Goal: Register for event/course: Sign up to attend an event or enroll in a course

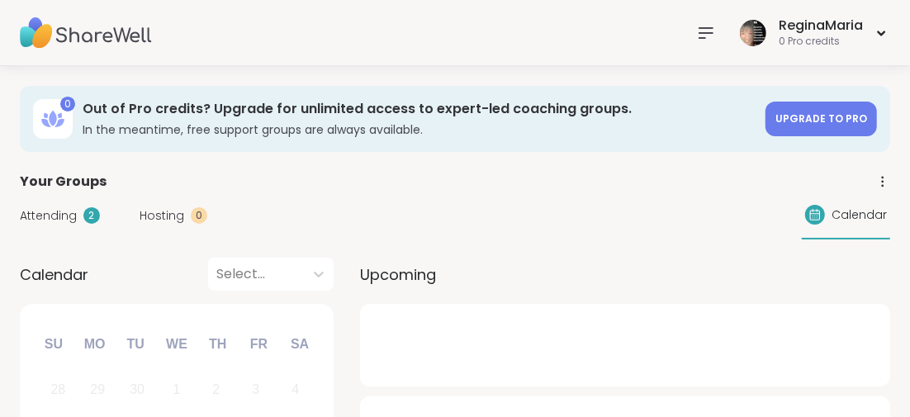
click at [704, 33] on icon at bounding box center [706, 33] width 13 height 10
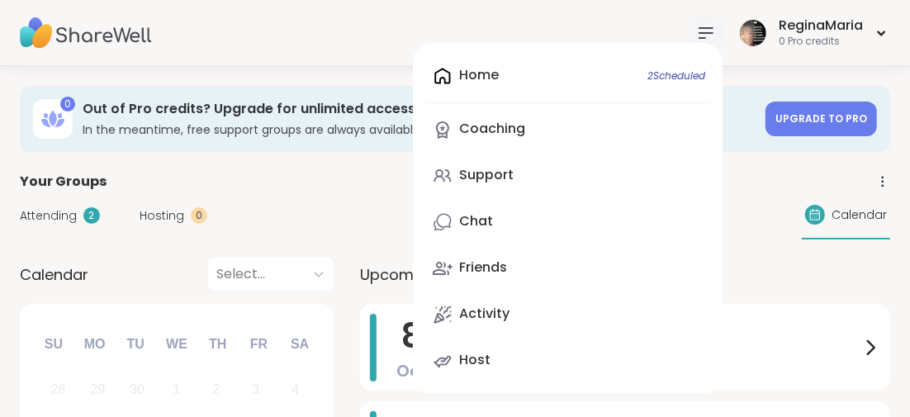
drag, startPoint x: 482, startPoint y: 223, endPoint x: 471, endPoint y: 227, distance: 11.5
click at [482, 223] on div "Chat" at bounding box center [476, 221] width 34 height 18
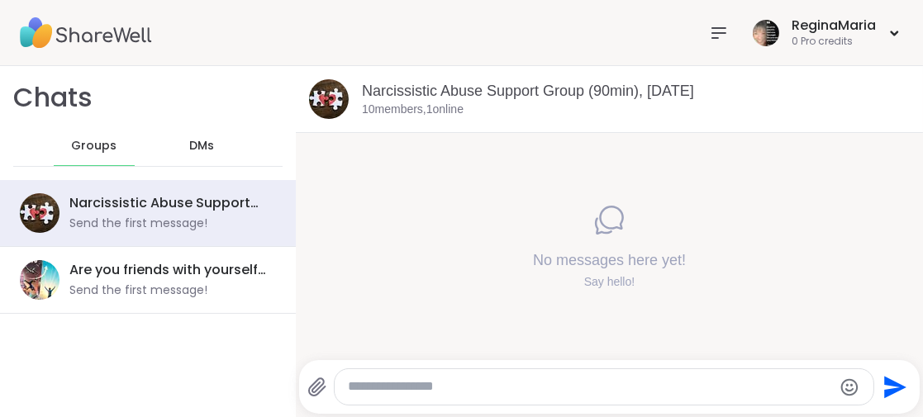
click at [709, 31] on icon at bounding box center [719, 33] width 20 height 20
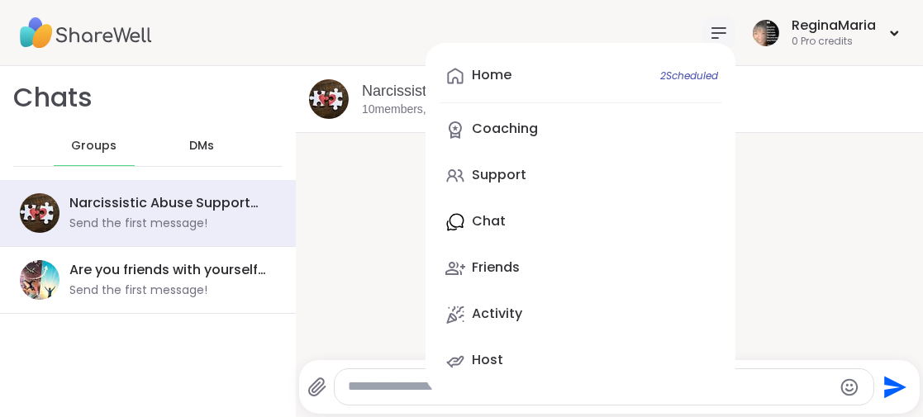
click at [476, 222] on div "Home 2 Scheduled Coaching Support Chat Friends Activity Host" at bounding box center [580, 218] width 310 height 351
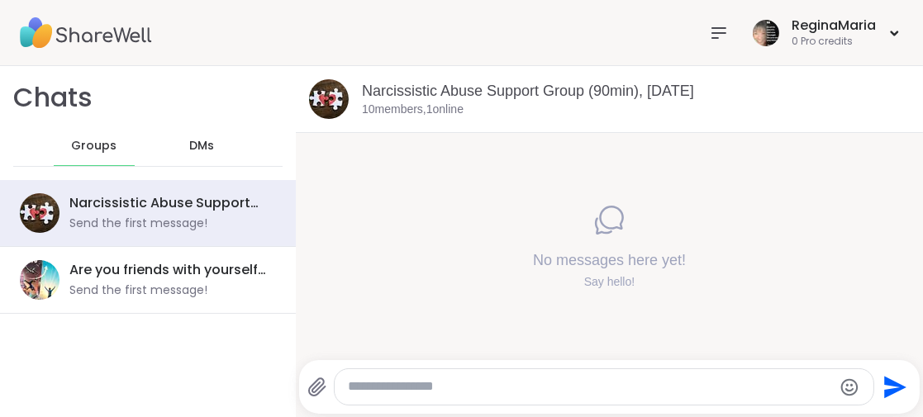
click at [712, 36] on icon at bounding box center [718, 33] width 13 height 10
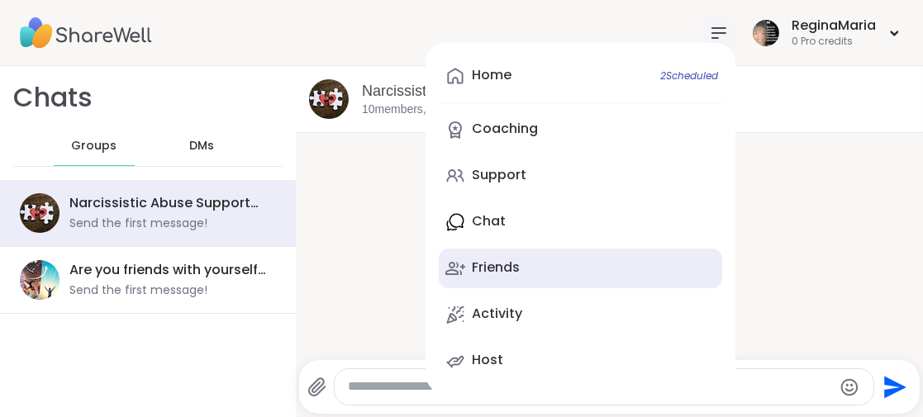
click at [487, 269] on div "Friends" at bounding box center [496, 268] width 48 height 18
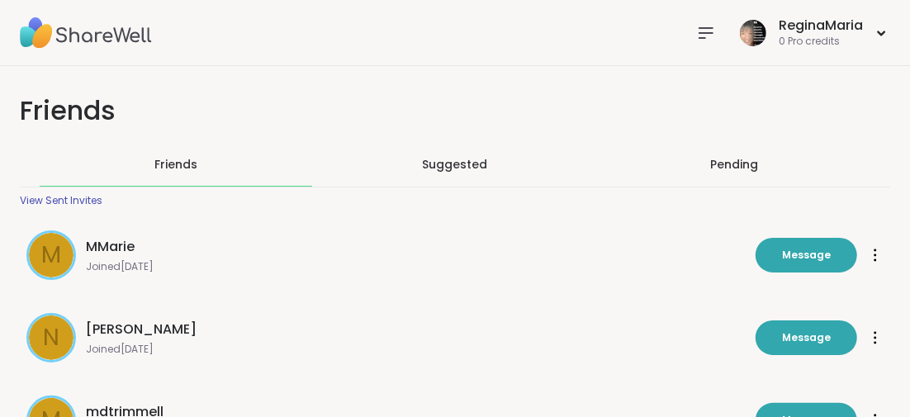
click at [710, 32] on icon at bounding box center [706, 33] width 13 height 10
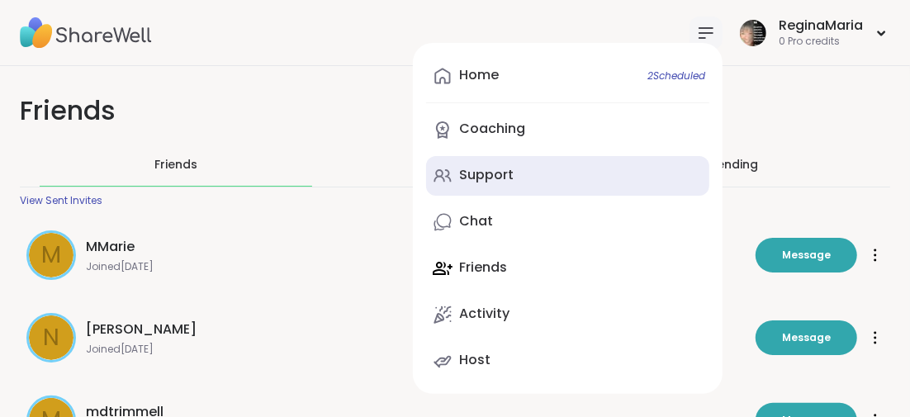
click at [496, 171] on div "Support" at bounding box center [486, 175] width 55 height 18
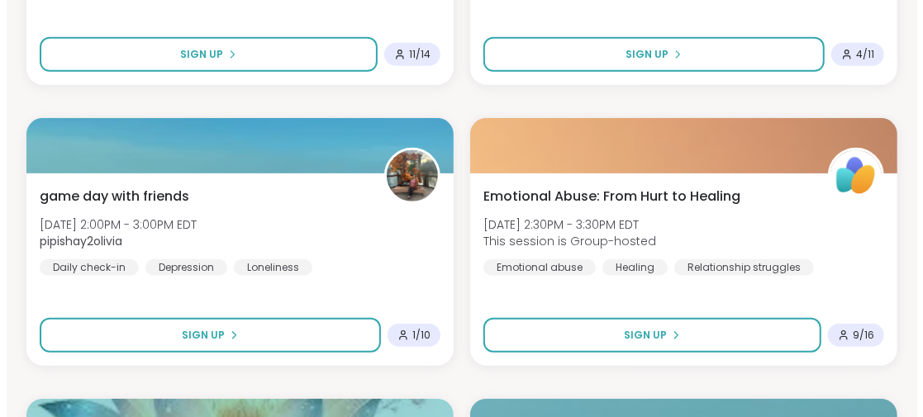
scroll to position [3634, 0]
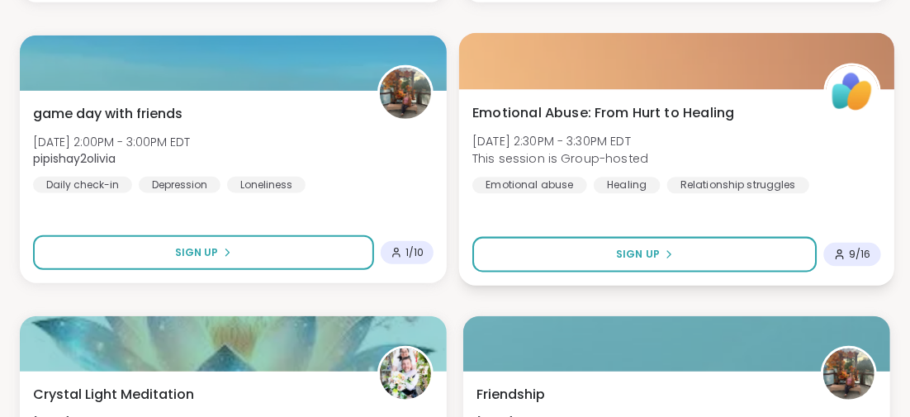
click at [568, 109] on span "Emotional Abuse: From Hurt to Healing" at bounding box center [603, 112] width 262 height 20
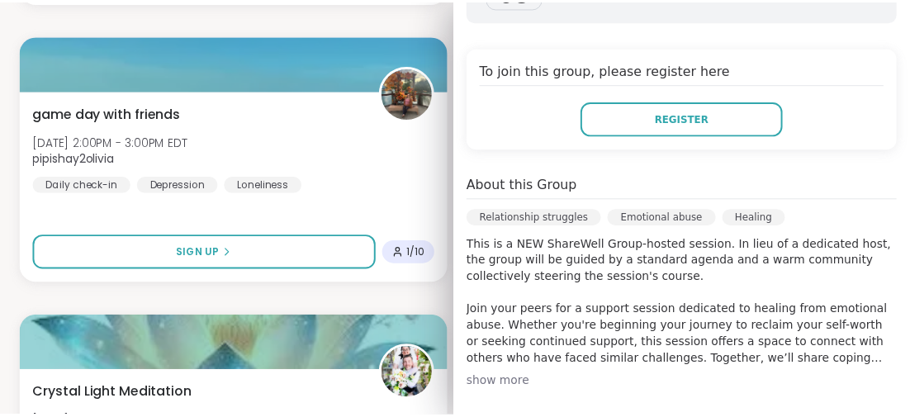
scroll to position [412, 0]
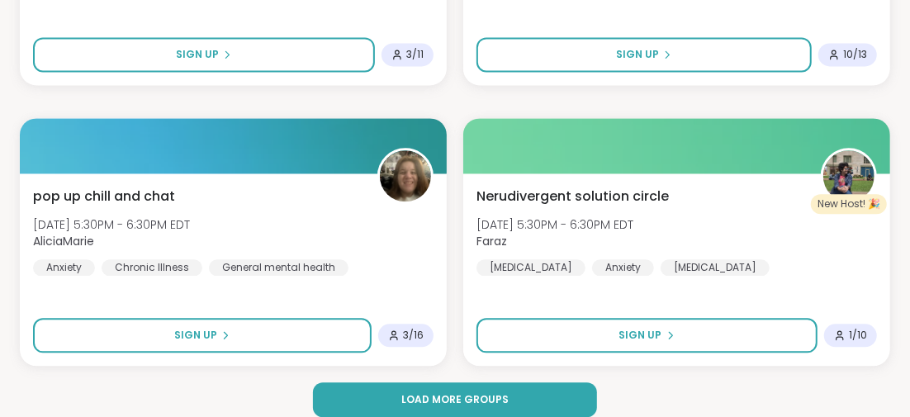
scroll to position [4972, 0]
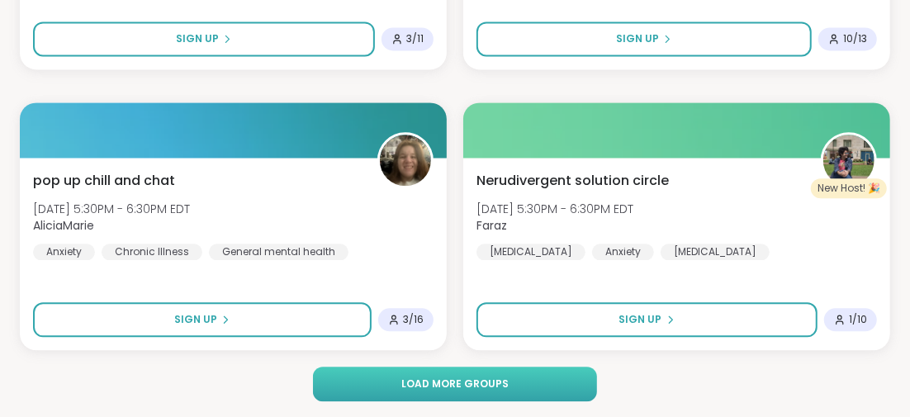
click at [446, 381] on span "Load more groups" at bounding box center [454, 384] width 107 height 15
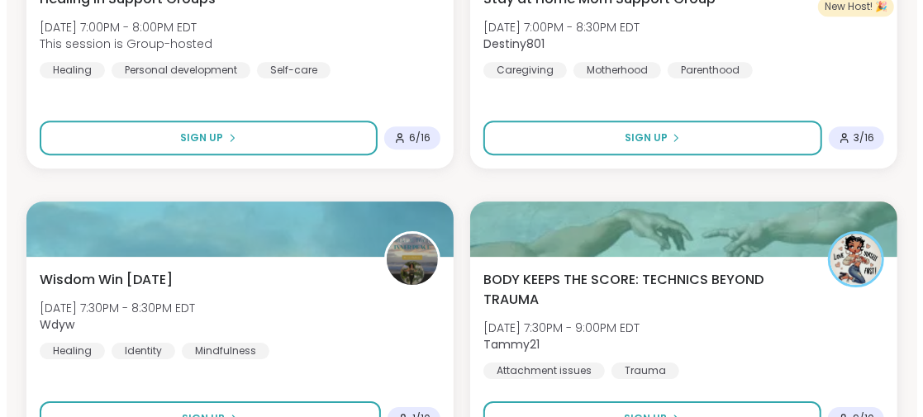
scroll to position [5798, 0]
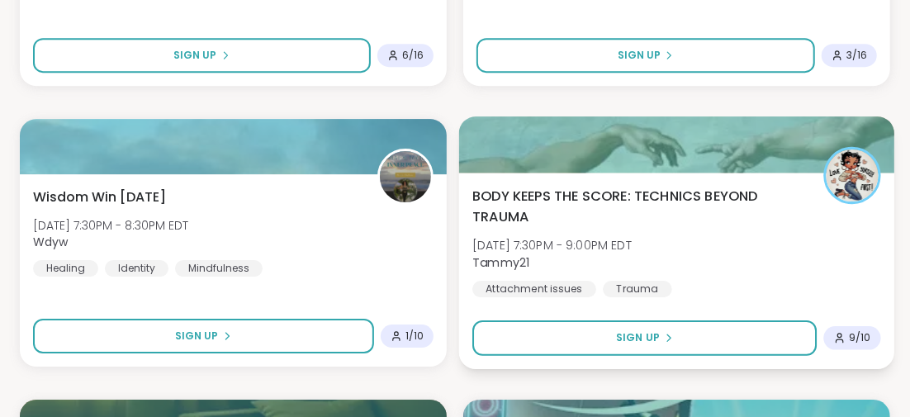
click at [619, 191] on span "BODY KEEPS THE SCORE: TECHNICS BEYOND TRAUMA" at bounding box center [638, 206] width 333 height 40
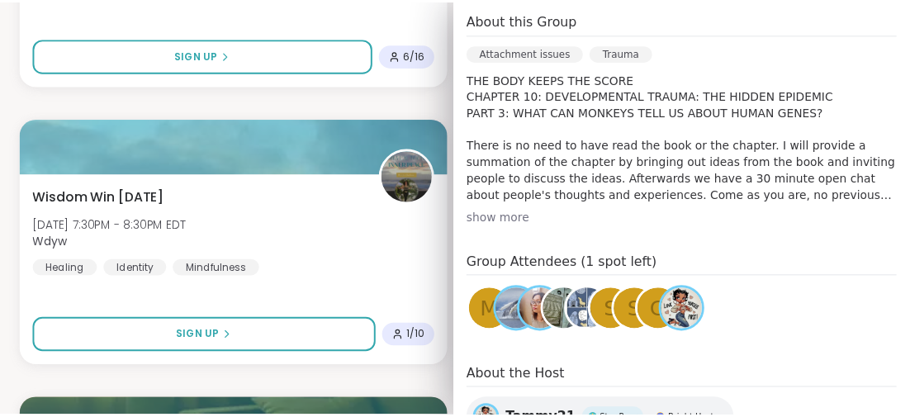
scroll to position [578, 0]
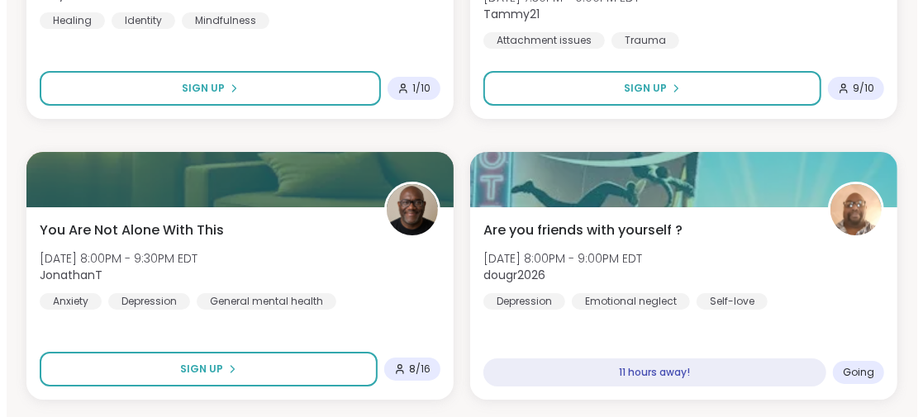
scroll to position [6128, 0]
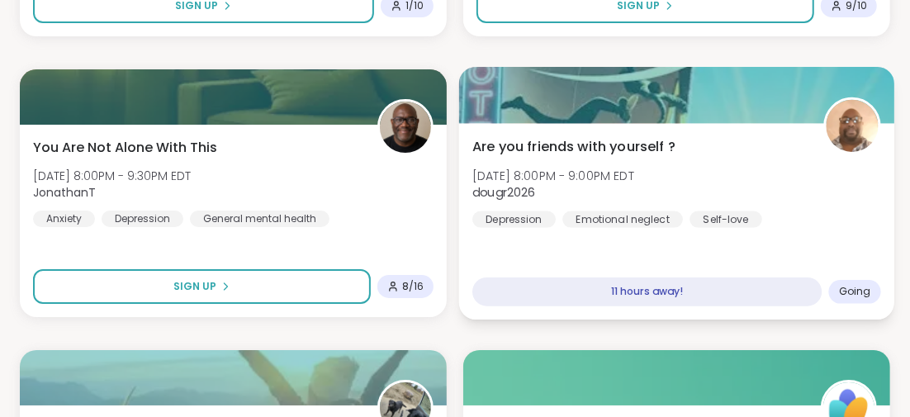
click at [567, 140] on span "Are you friends with yourself ?" at bounding box center [573, 146] width 203 height 20
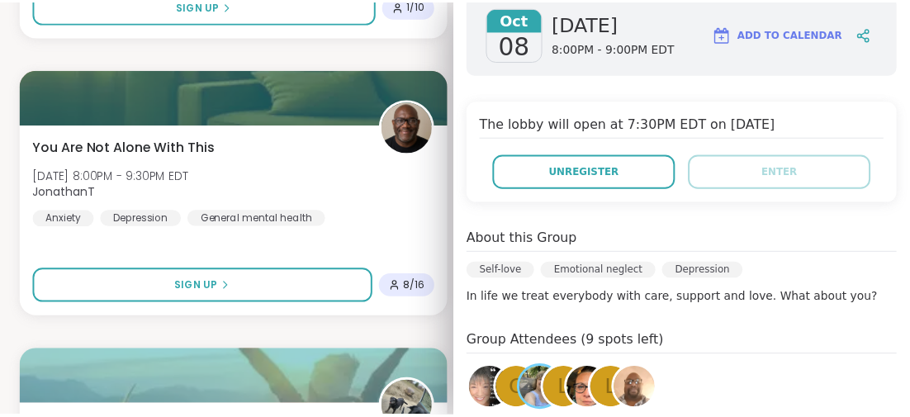
scroll to position [330, 0]
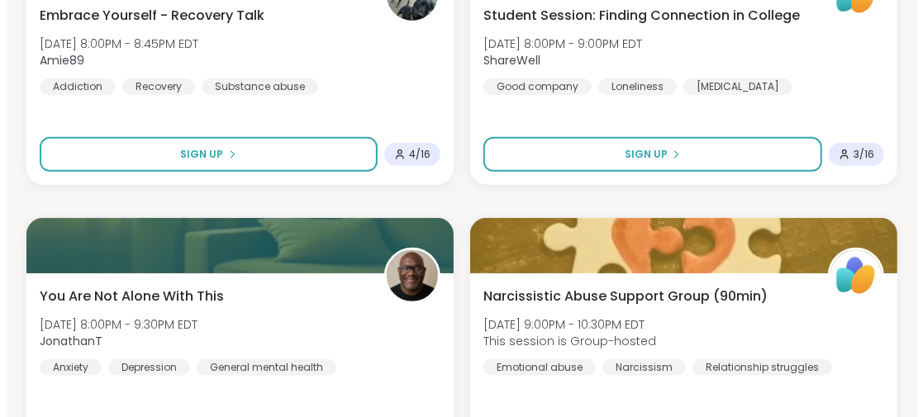
scroll to position [6624, 0]
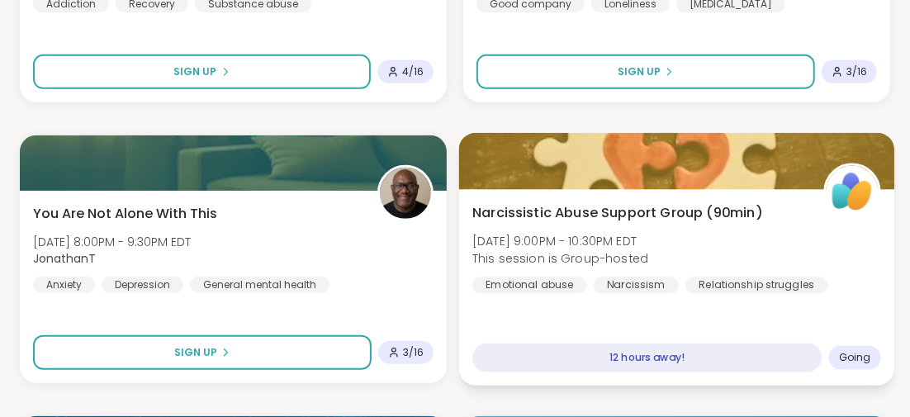
click at [577, 210] on span "Narcissistic Abuse Support Group (90min)" at bounding box center [617, 212] width 290 height 20
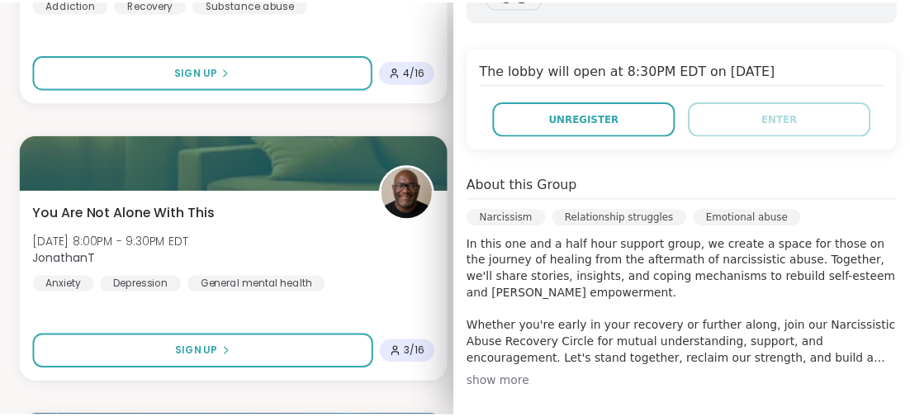
scroll to position [496, 0]
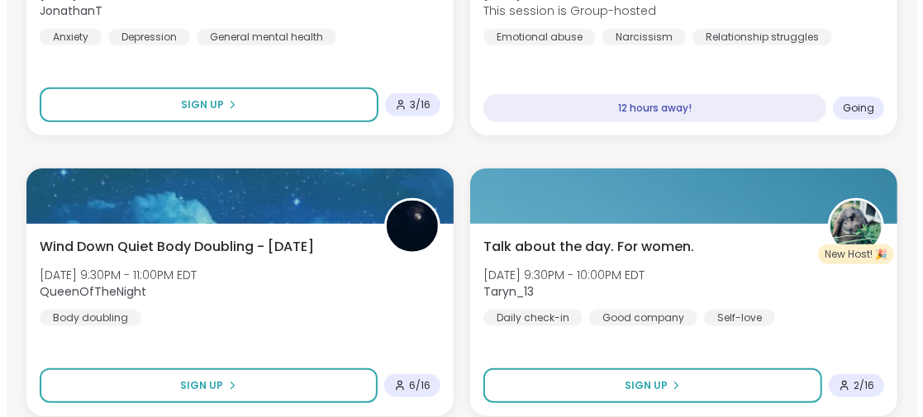
scroll to position [6954, 0]
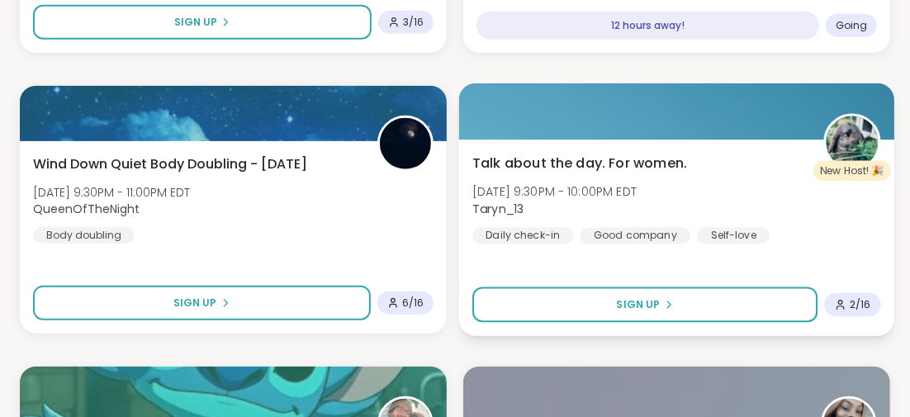
click at [575, 164] on span "Talk about the day. For women." at bounding box center [579, 163] width 215 height 20
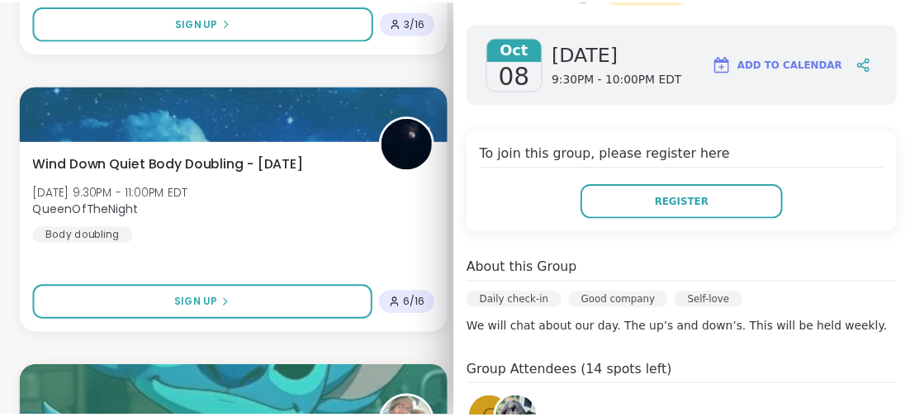
scroll to position [330, 0]
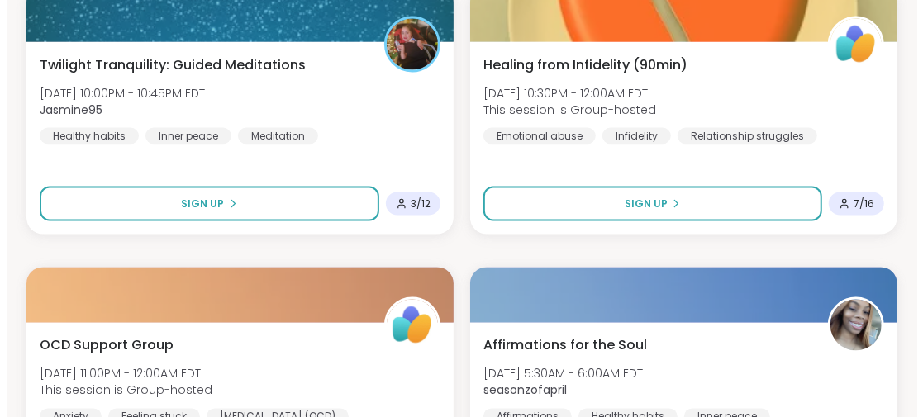
scroll to position [7697, 0]
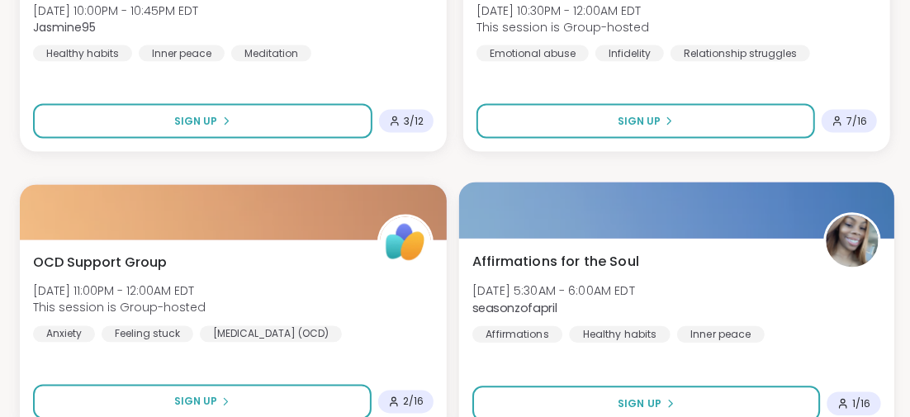
click at [586, 254] on span "Affirmations for the Soul" at bounding box center [555, 262] width 167 height 20
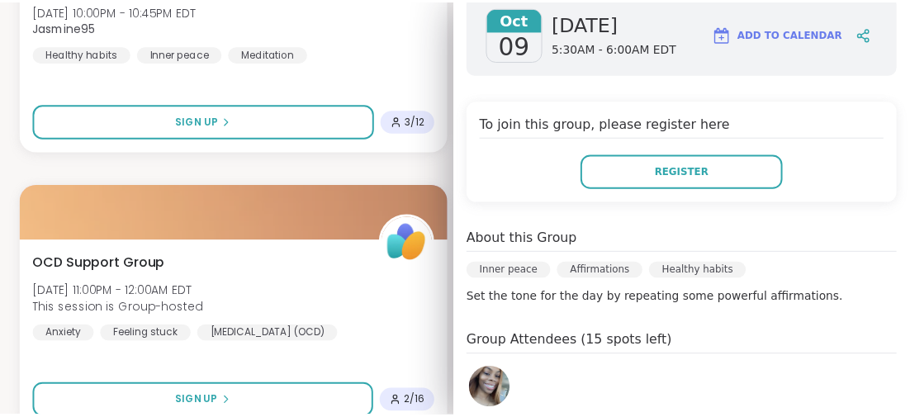
scroll to position [330, 0]
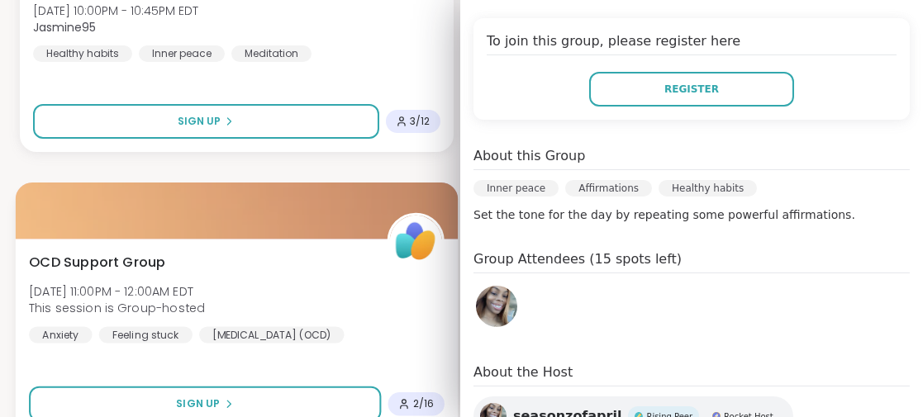
click at [395, 367] on div "OCD Support Group [DATE] 11:00PM - 12:00AM EDT This session is Group-hosted Anx…" at bounding box center [237, 337] width 442 height 197
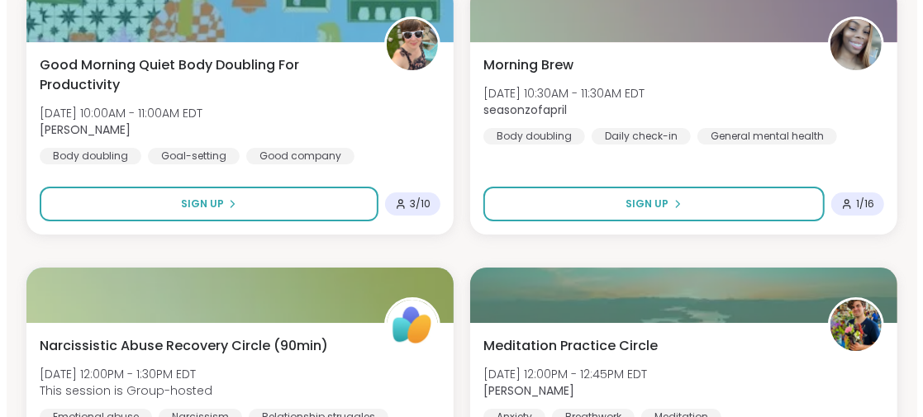
scroll to position [9102, 0]
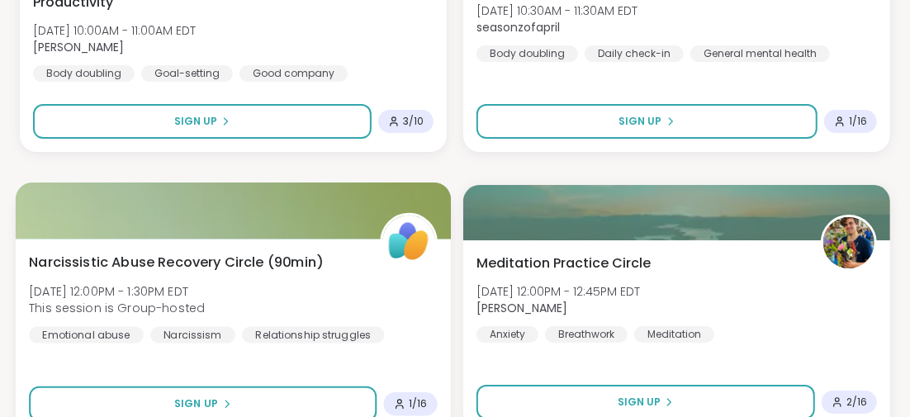
click at [155, 259] on span "Narcissistic Abuse Recovery Circle (90min)" at bounding box center [176, 262] width 294 height 20
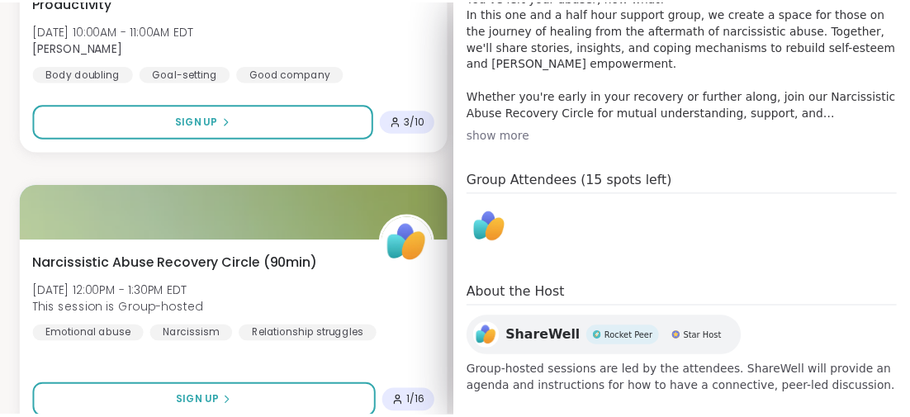
scroll to position [596, 0]
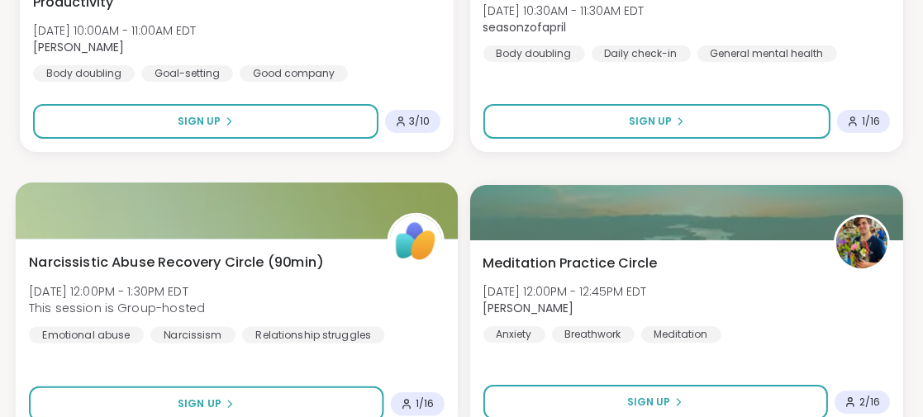
click at [301, 357] on div "Narcissistic Abuse Recovery Circle (90min) [DATE] 12:00PM - 1:30PM EDT This ses…" at bounding box center [237, 337] width 442 height 197
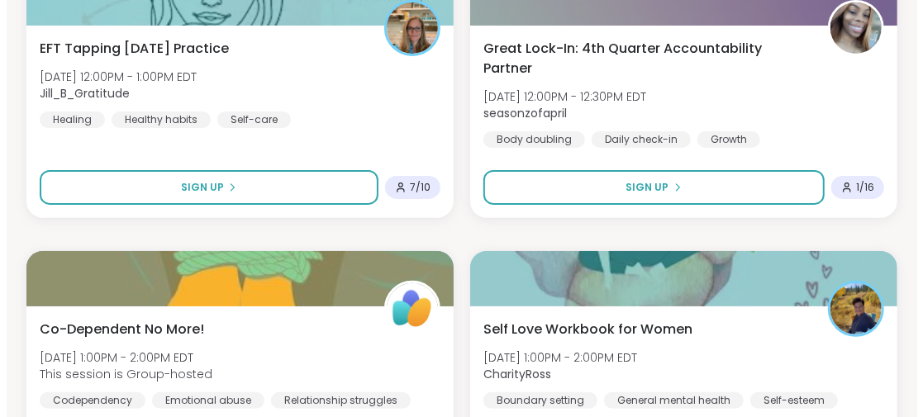
scroll to position [9680, 0]
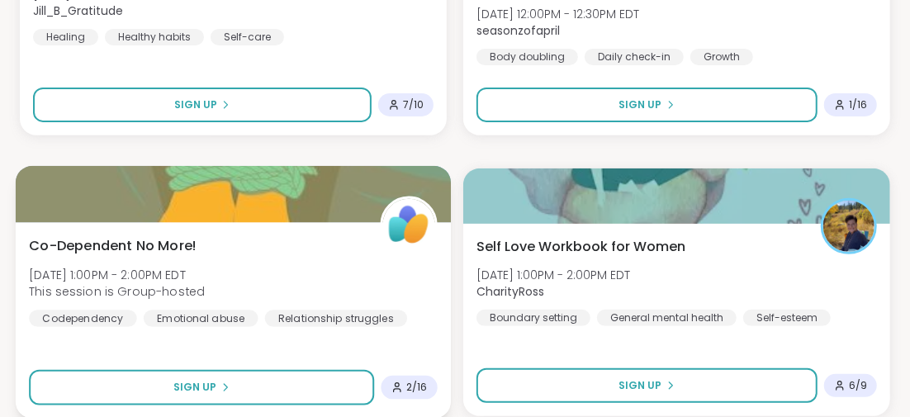
click at [158, 243] on span "Co-Dependent No More!" at bounding box center [113, 245] width 168 height 20
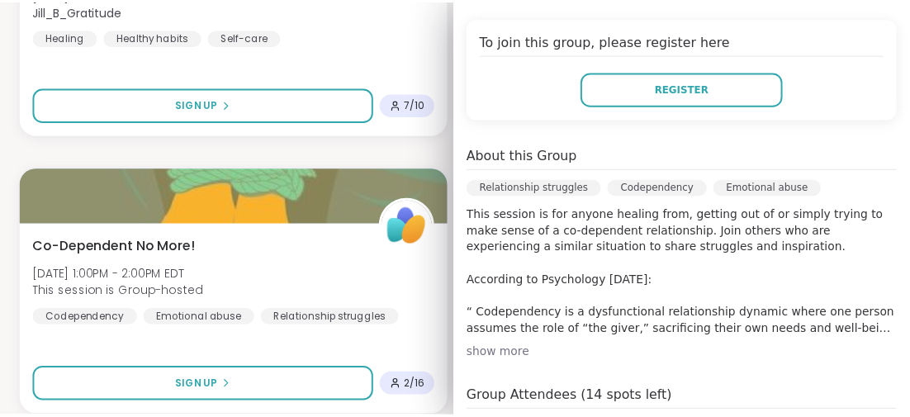
scroll to position [412, 0]
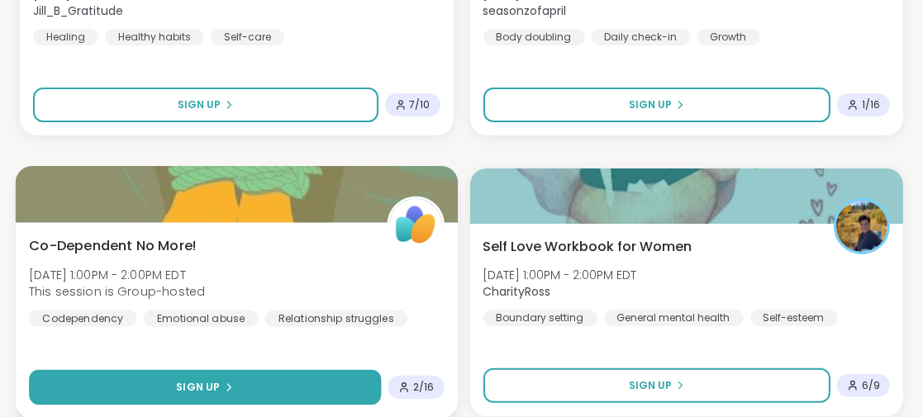
click at [204, 380] on span "Sign Up" at bounding box center [198, 387] width 44 height 15
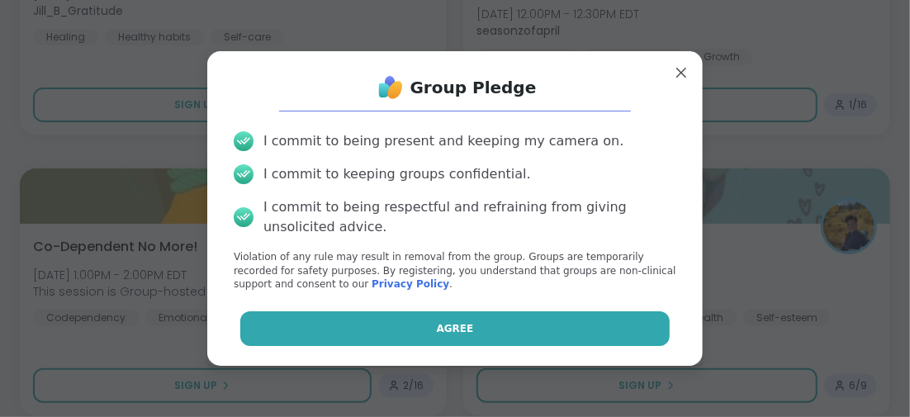
click at [382, 316] on button "Agree" at bounding box center [455, 328] width 430 height 35
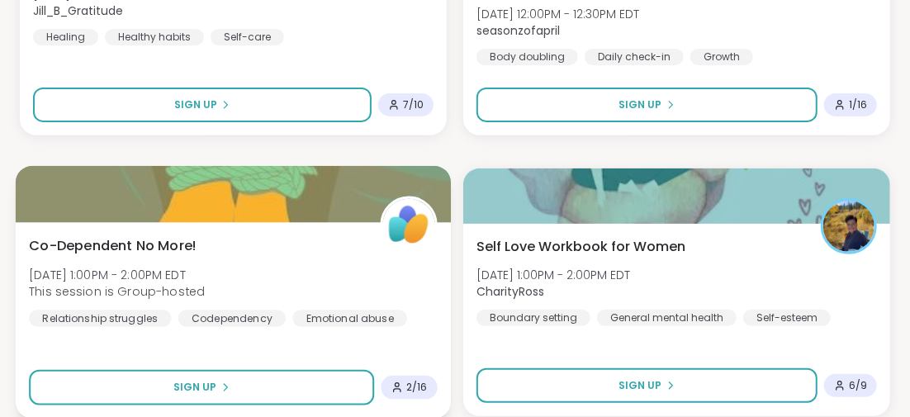
drag, startPoint x: 681, startPoint y: 44, endPoint x: 390, endPoint y: 248, distance: 355.2
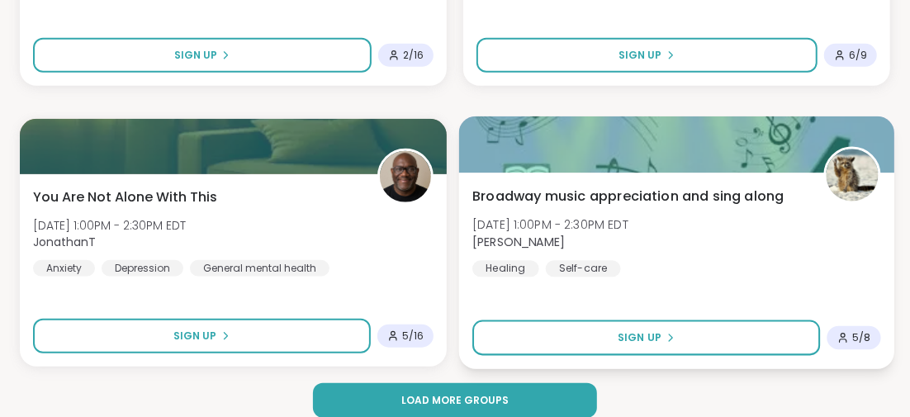
scroll to position [10027, 0]
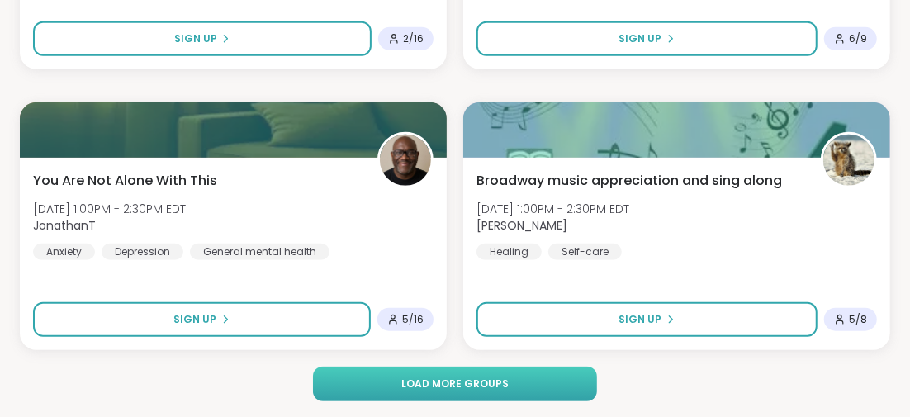
click at [415, 373] on button "Load more groups" at bounding box center [454, 384] width 283 height 35
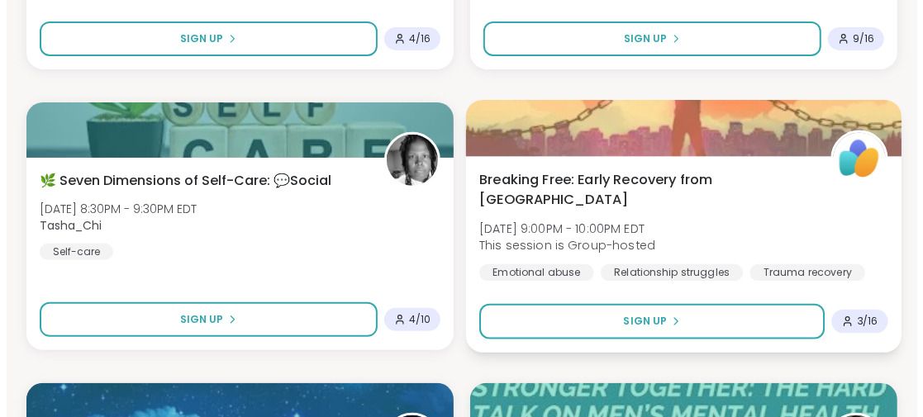
scroll to position [12918, 0]
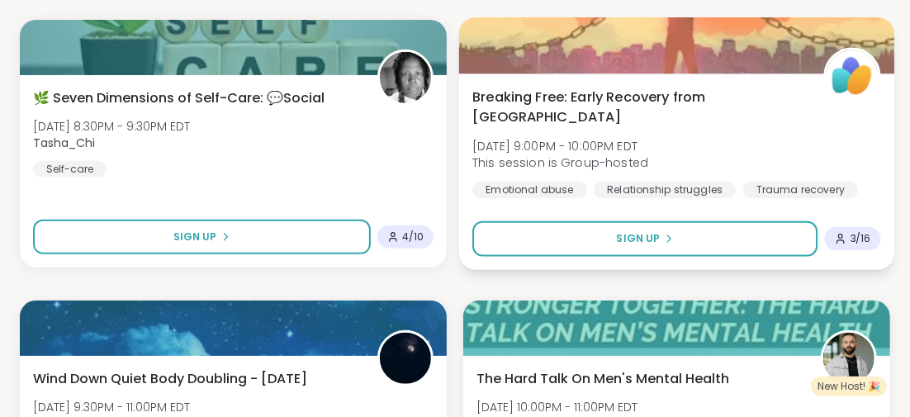
click at [622, 90] on span "Breaking Free: Early Recovery from [GEOGRAPHIC_DATA]" at bounding box center [638, 107] width 333 height 40
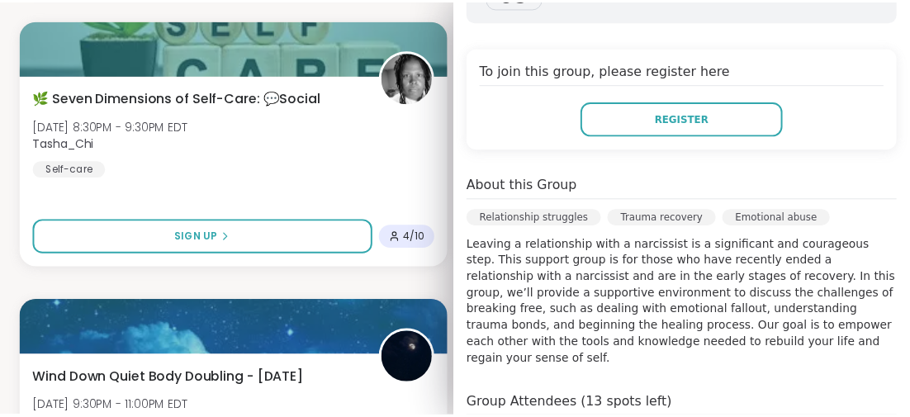
scroll to position [412, 0]
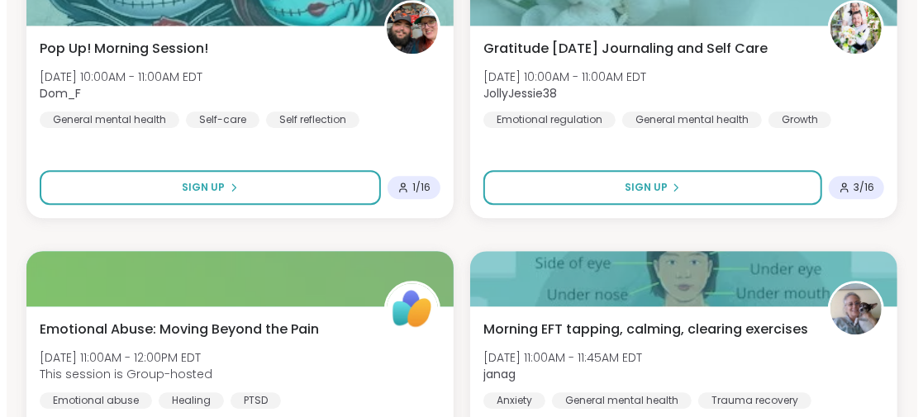
scroll to position [14735, 0]
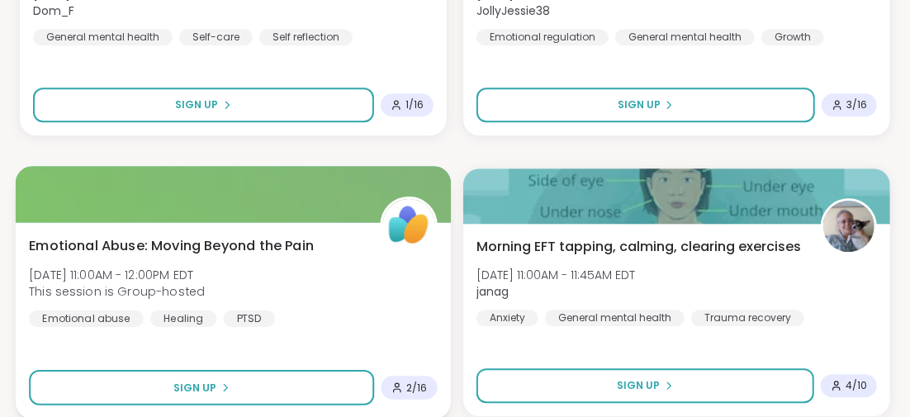
click at [255, 249] on span "Emotional Abuse: Moving Beyond the Pain" at bounding box center [171, 245] width 285 height 20
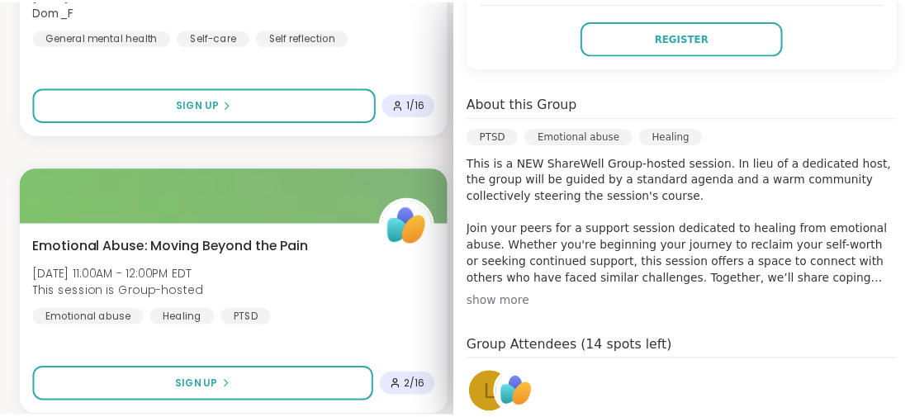
scroll to position [496, 0]
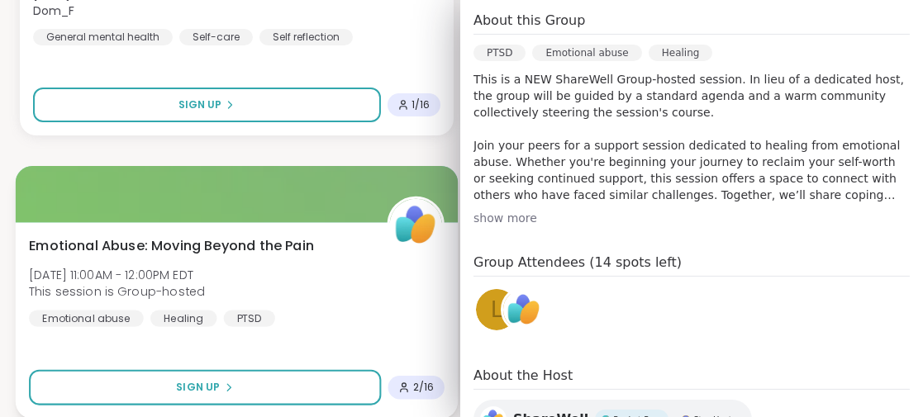
click at [278, 347] on div "Emotional Abuse: Moving Beyond the Pain [DATE] 11:00AM - 12:00PM EDT This sessi…" at bounding box center [237, 320] width 442 height 197
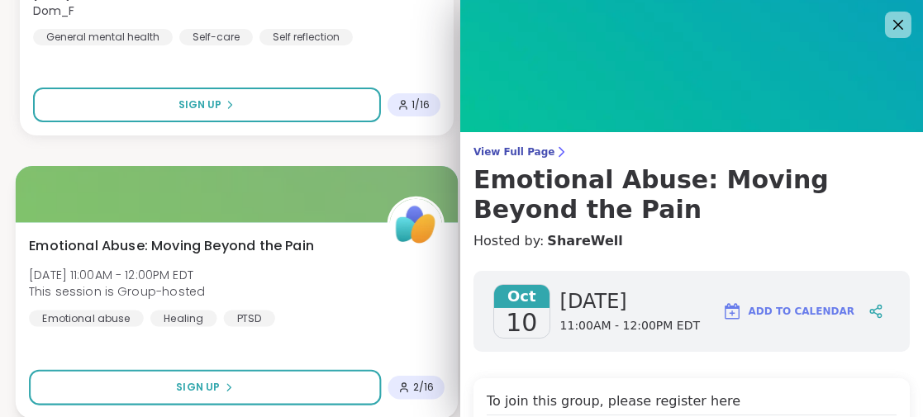
click at [362, 325] on div "Emotional Abuse: Moving Beyond the Pain [DATE] 11:00AM - 12:00PM EDT This sessi…" at bounding box center [236, 280] width 415 height 91
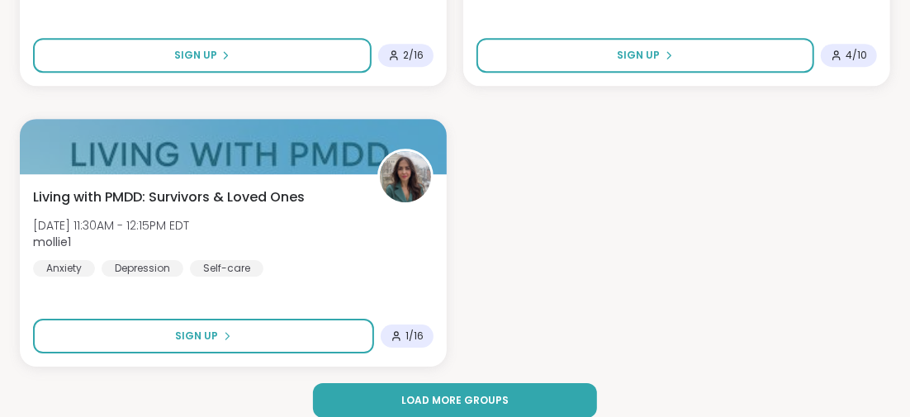
scroll to position [15082, 0]
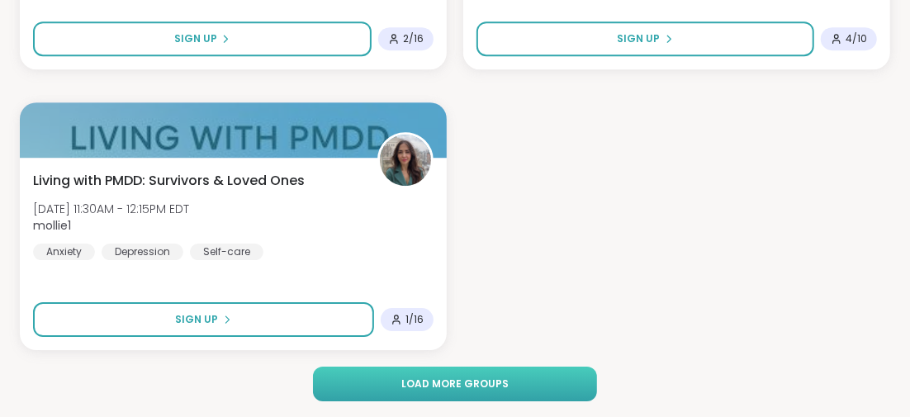
click at [504, 370] on button "Load more groups" at bounding box center [454, 384] width 283 height 35
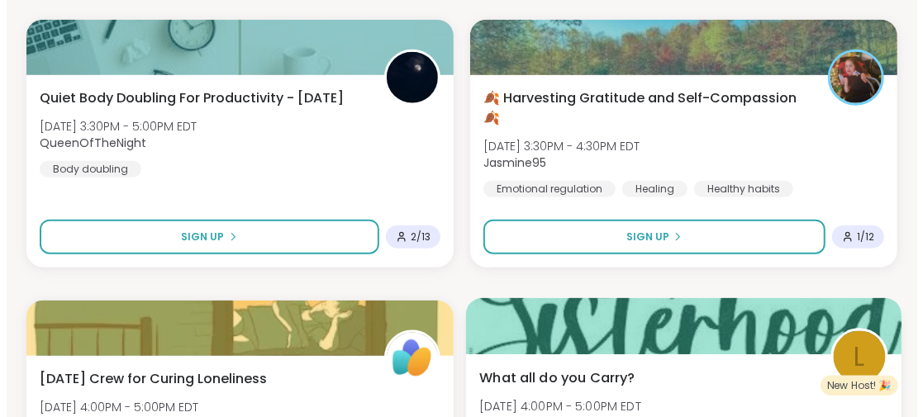
scroll to position [16651, 0]
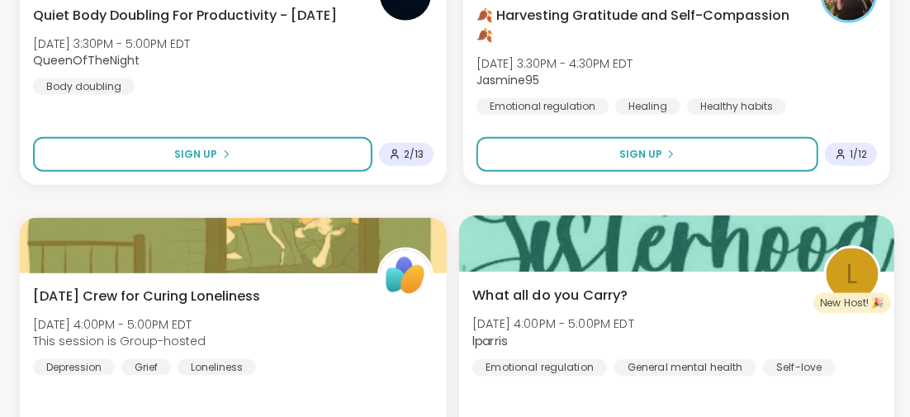
click at [541, 292] on span "What all do you Carry?" at bounding box center [550, 295] width 156 height 20
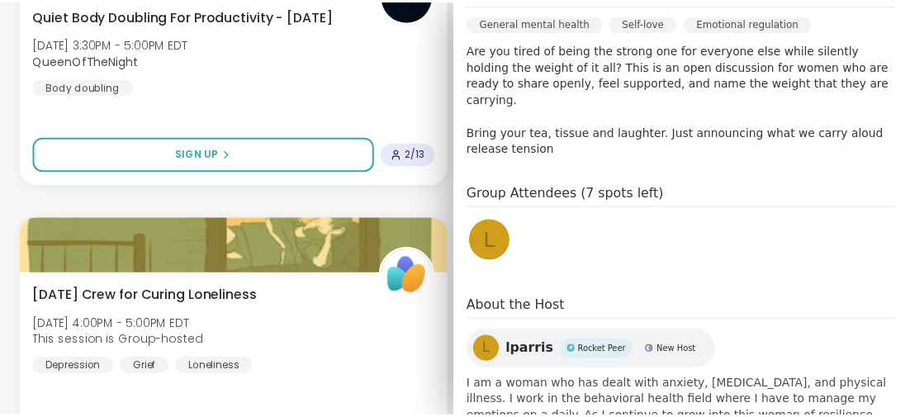
scroll to position [559, 0]
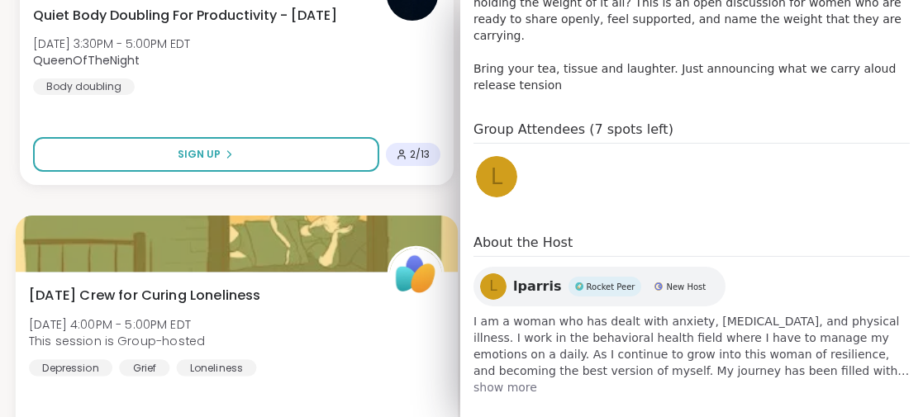
click at [239, 397] on div "[DATE] Crew for Curing Loneliness [DATE] 4:00PM - 5:00PM EDT This session is Gr…" at bounding box center [237, 370] width 442 height 197
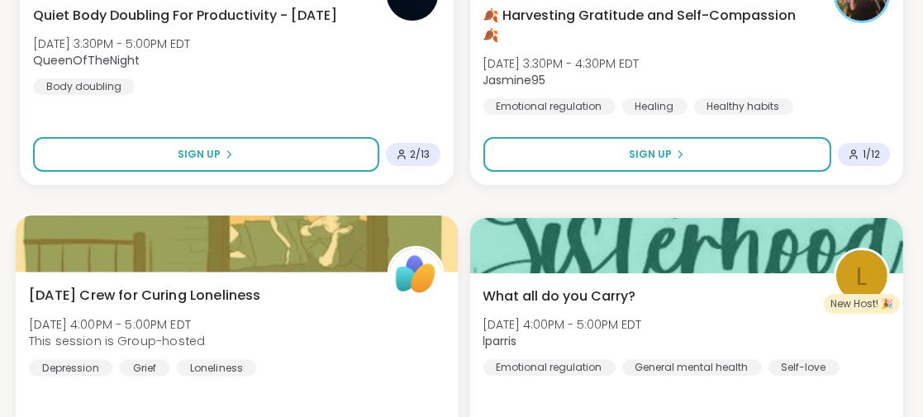
click at [351, 382] on div "[DATE] Crew for Curing Loneliness [DATE] 4:00PM - 5:00PM EDT This session is Gr…" at bounding box center [237, 370] width 442 height 197
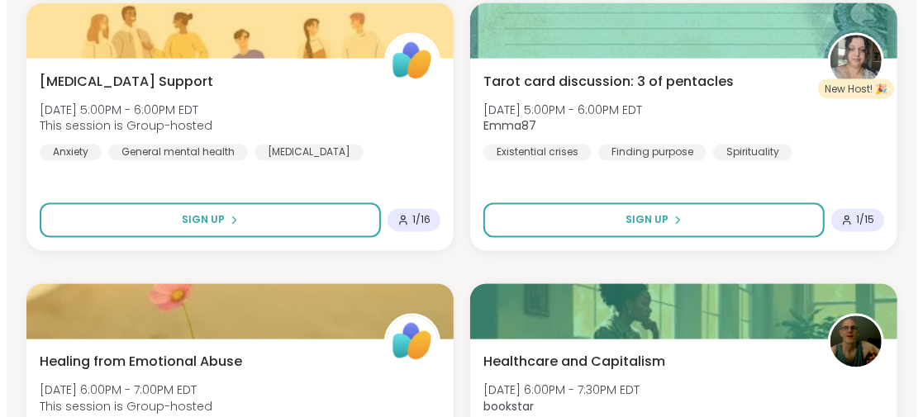
scroll to position [17229, 0]
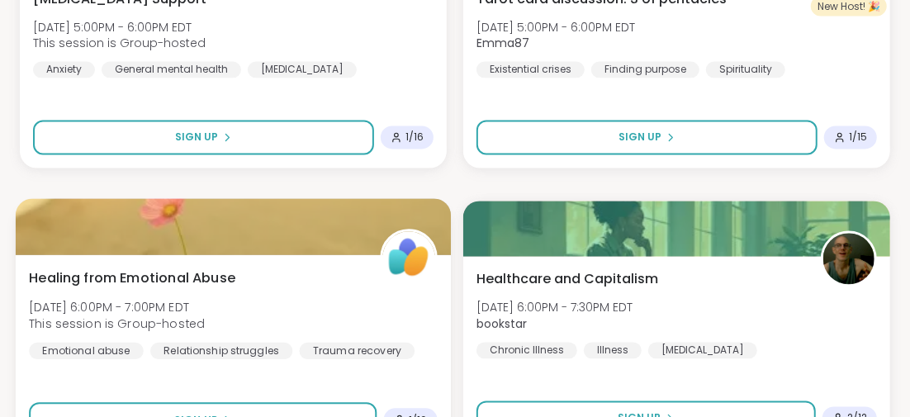
click at [193, 273] on span "Healing from Emotional Abuse" at bounding box center [132, 278] width 206 height 20
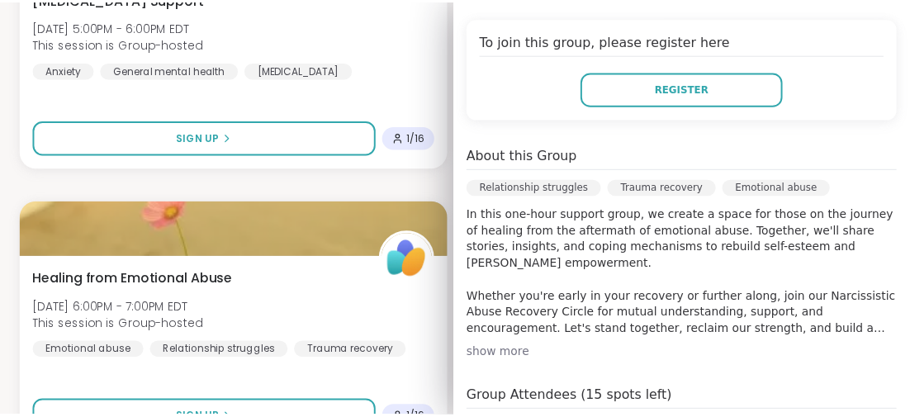
scroll to position [412, 0]
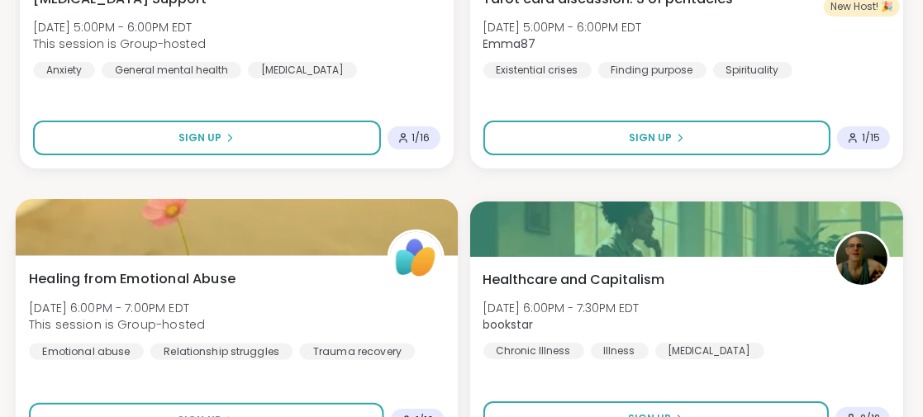
click at [323, 379] on div "Healing from Emotional Abuse [DATE] 6:00PM - 7:00PM EDT This session is Group-h…" at bounding box center [237, 353] width 442 height 197
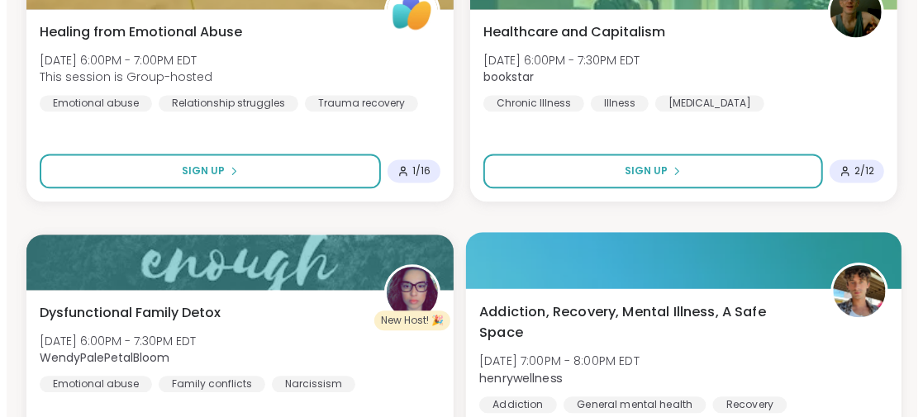
scroll to position [17560, 0]
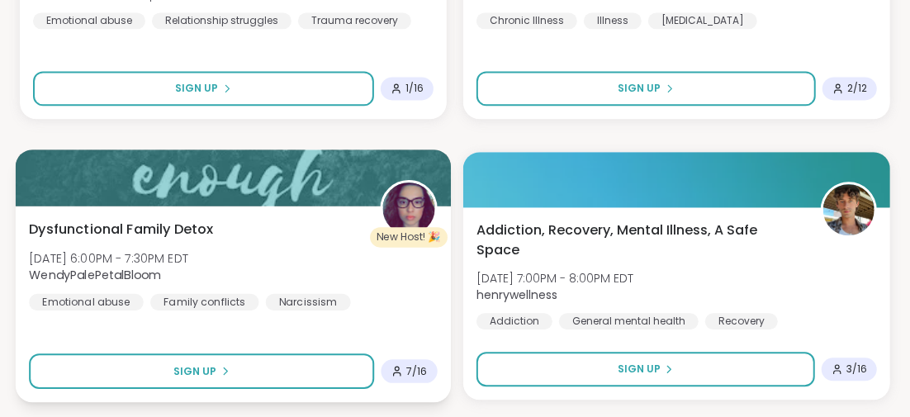
click at [171, 228] on span "Dysfunctional Family Detox" at bounding box center [121, 229] width 184 height 20
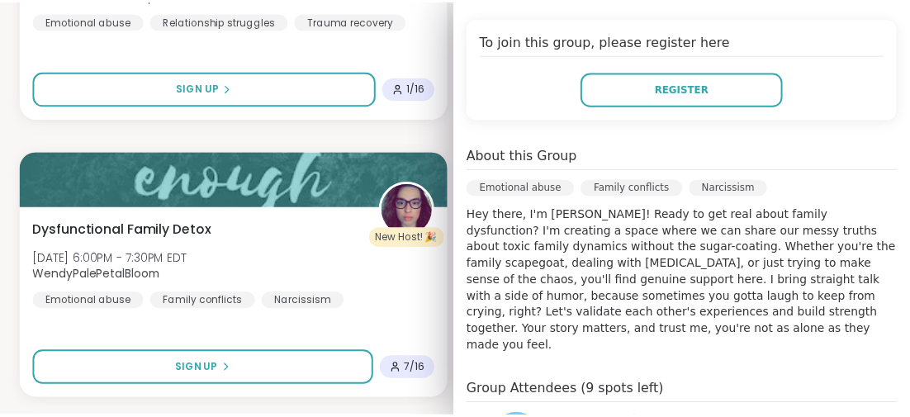
scroll to position [412, 0]
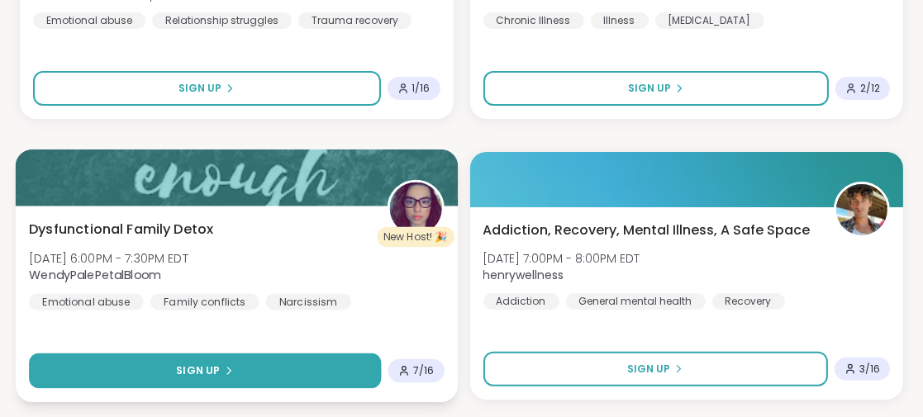
click at [259, 373] on button "Sign Up" at bounding box center [205, 372] width 352 height 36
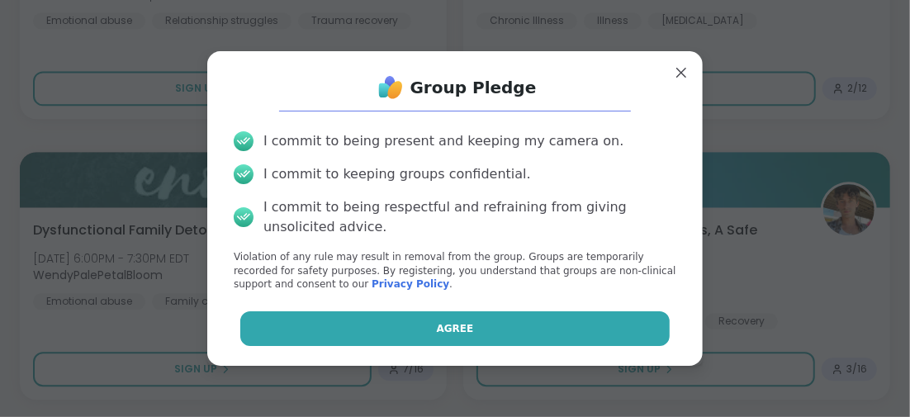
click at [390, 318] on button "Agree" at bounding box center [455, 328] width 430 height 35
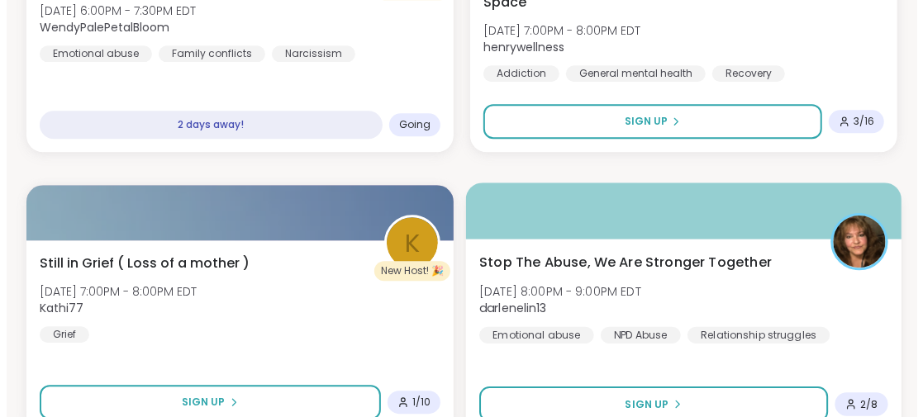
scroll to position [17890, 0]
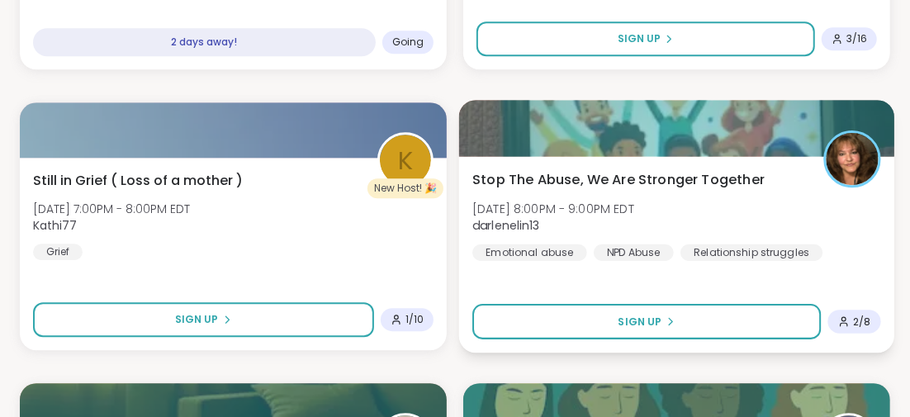
click at [619, 173] on span "Stop The Abuse, We Are Stronger Together" at bounding box center [618, 179] width 292 height 20
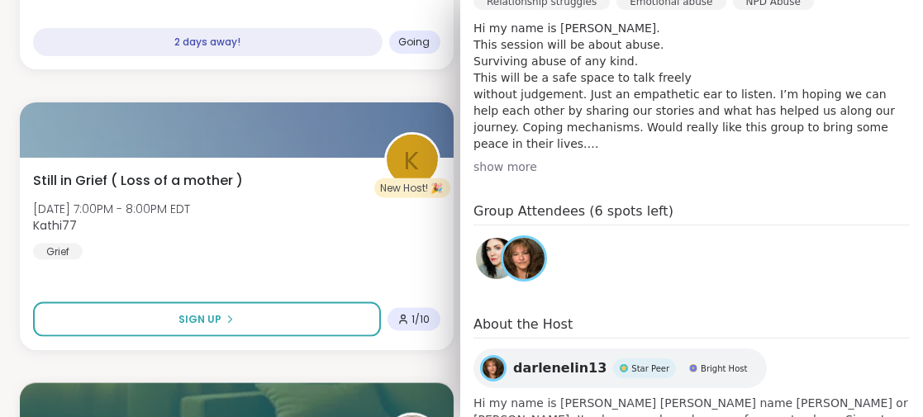
scroll to position [629, 0]
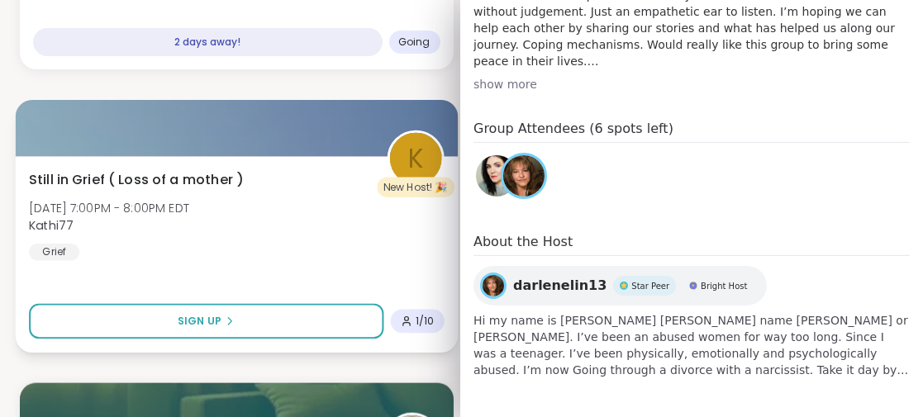
click at [332, 286] on div "Still in Grief ( Loss of a mother ) [DATE] 7:00PM - 8:00PM EDT Kathi77 Grief Si…" at bounding box center [237, 254] width 442 height 197
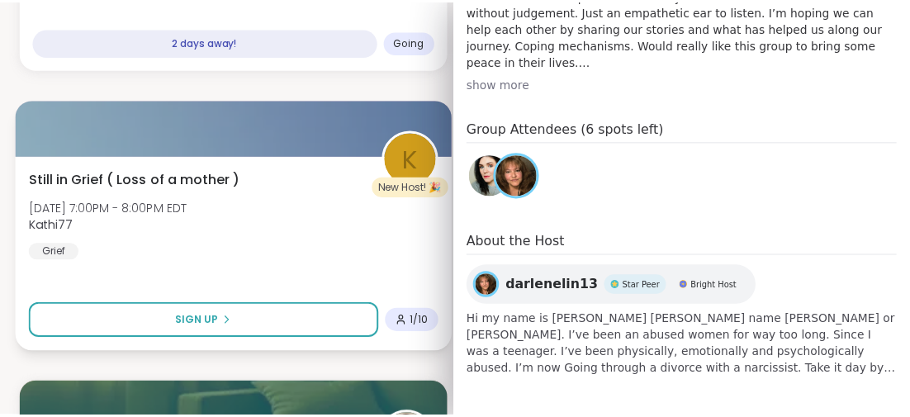
scroll to position [451, 0]
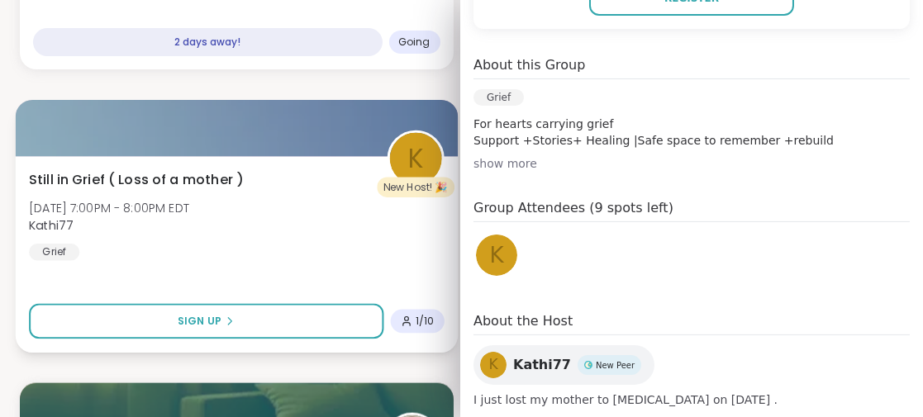
click at [346, 283] on div "Still in Grief ( Loss of a mother ) [DATE] 7:00PM - 8:00PM EDT Kathi77 Grief Si…" at bounding box center [237, 254] width 442 height 197
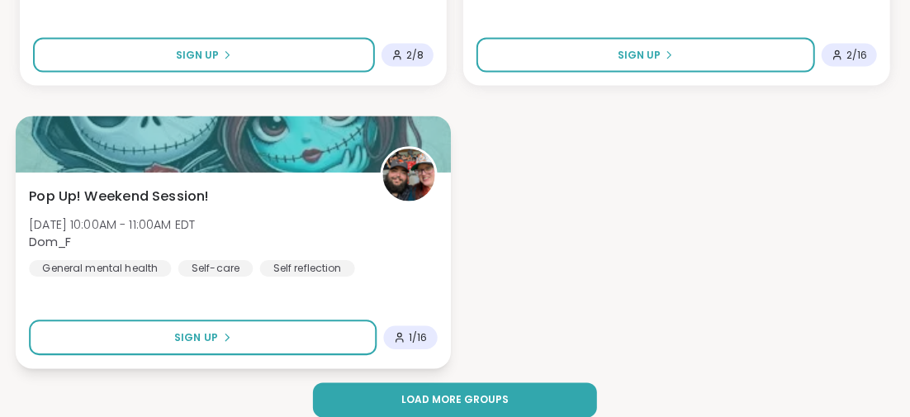
scroll to position [20137, 0]
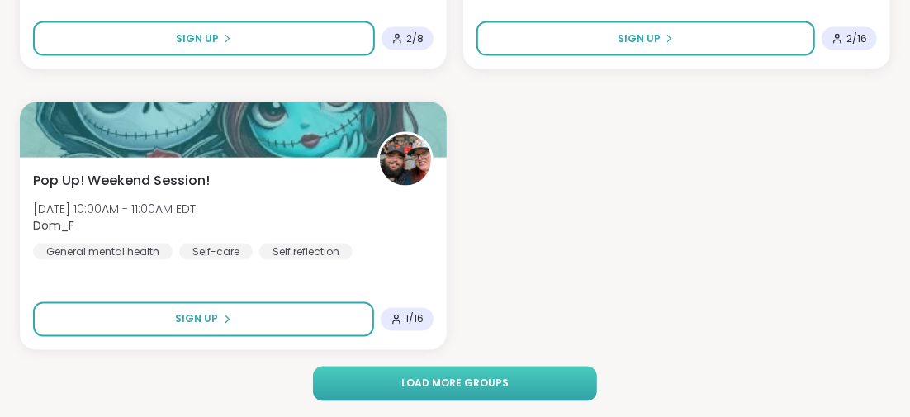
click at [484, 378] on span "Load more groups" at bounding box center [454, 384] width 107 height 15
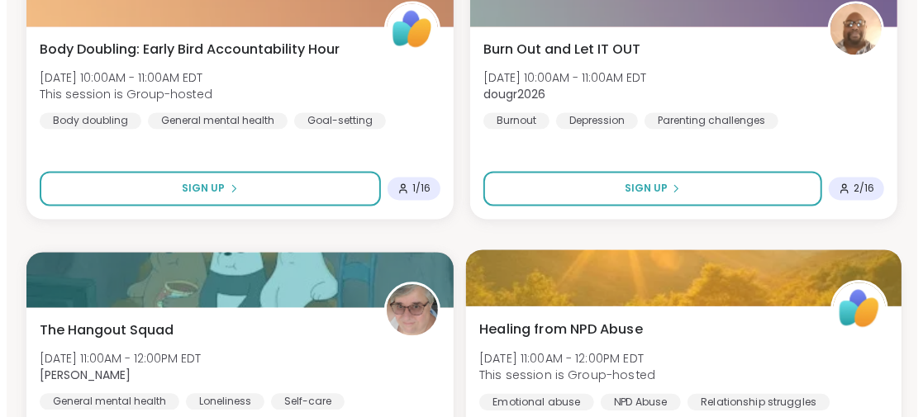
scroll to position [20632, 0]
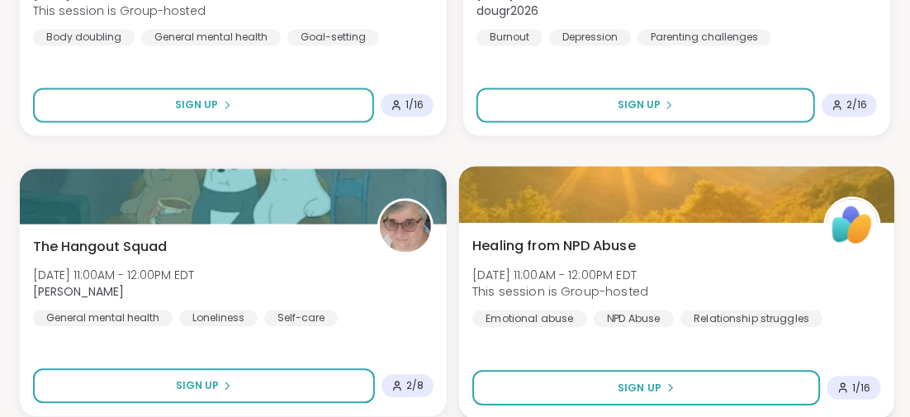
click at [558, 247] on span "Healing from NPD Abuse" at bounding box center [554, 245] width 164 height 20
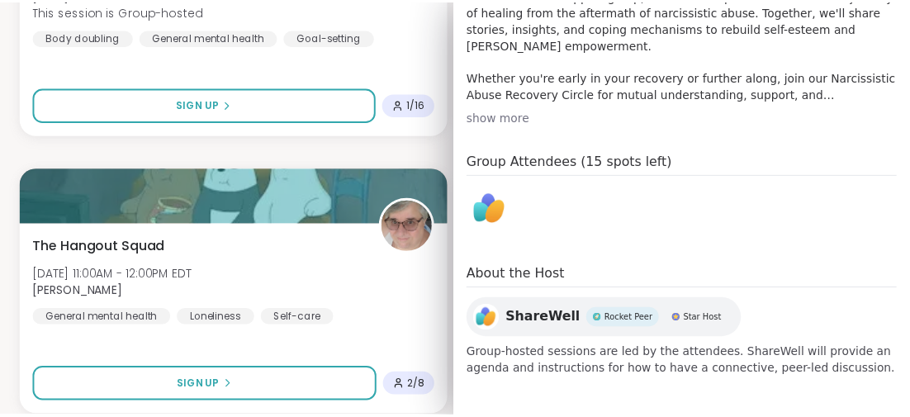
scroll to position [236, 0]
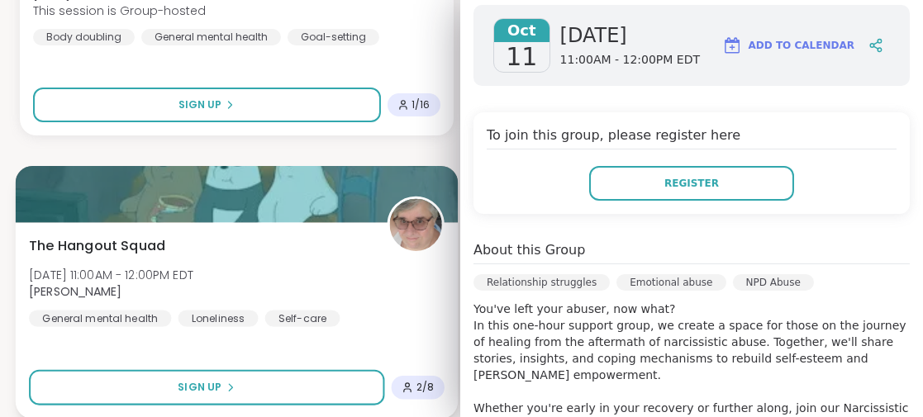
click at [323, 345] on div "The Hangout Squad [DATE] 11:00AM - 12:00PM EDT [PERSON_NAME] General mental hea…" at bounding box center [237, 320] width 442 height 197
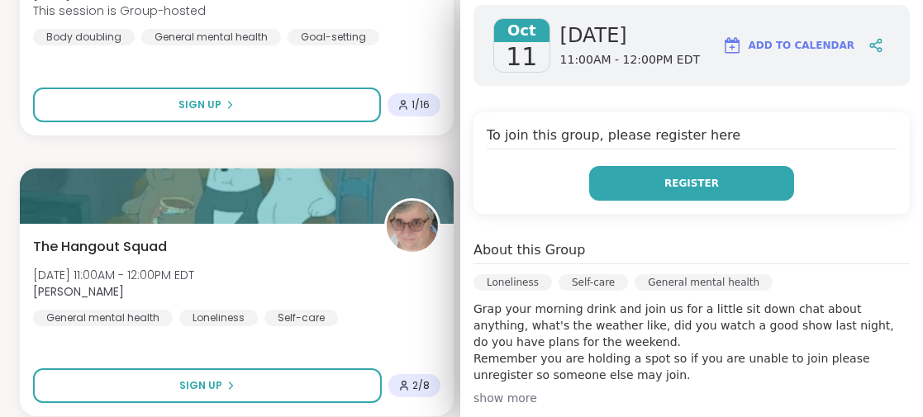
click at [676, 176] on span "Register" at bounding box center [691, 183] width 55 height 15
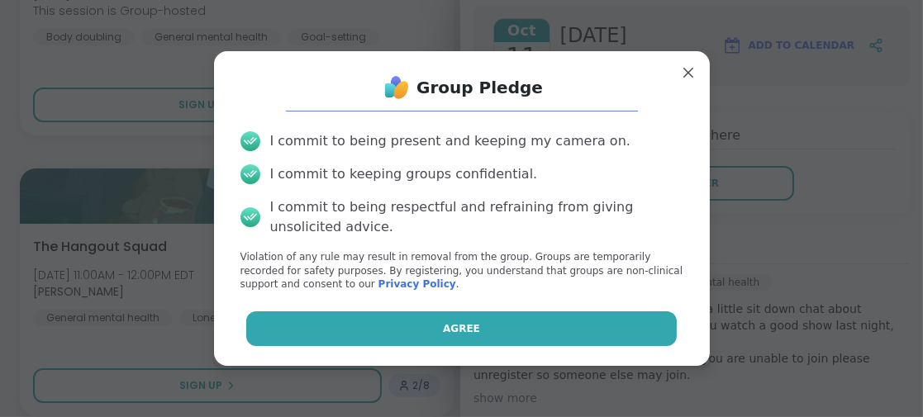
click at [454, 326] on span "Agree" at bounding box center [461, 328] width 37 height 15
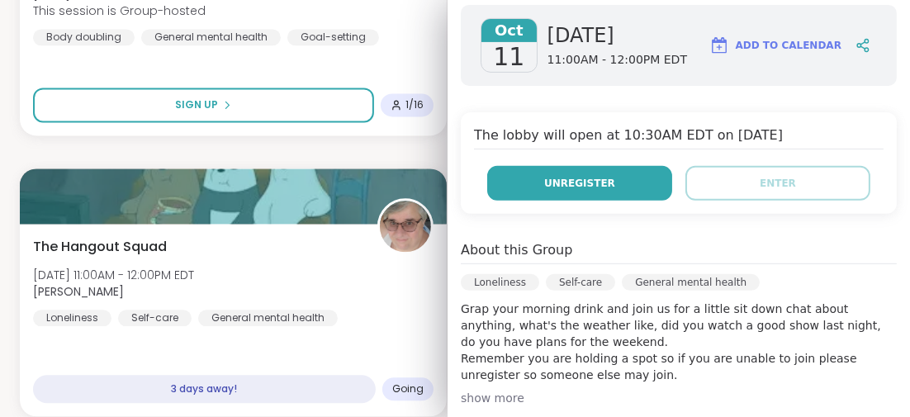
click at [528, 181] on button "Unregister" at bounding box center [579, 183] width 185 height 35
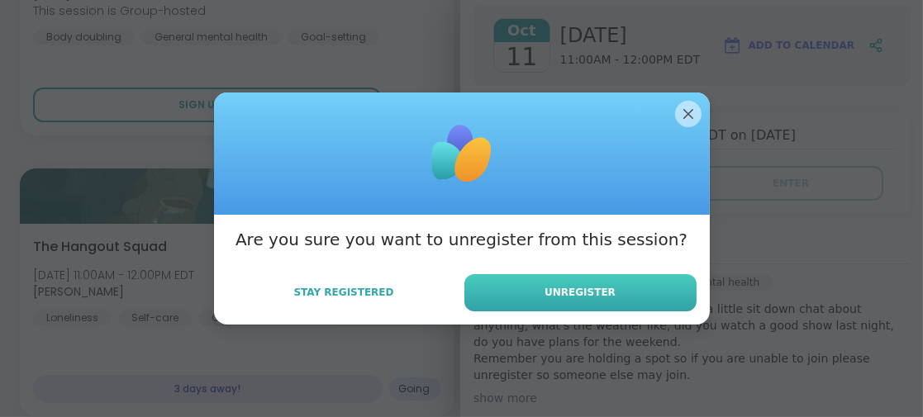
click at [541, 289] on button "Unregister" at bounding box center [580, 292] width 232 height 37
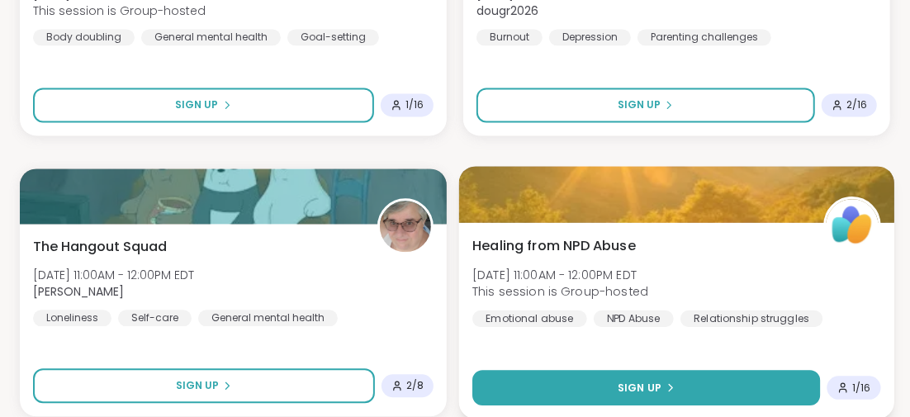
click at [651, 384] on span "Sign Up" at bounding box center [640, 387] width 44 height 15
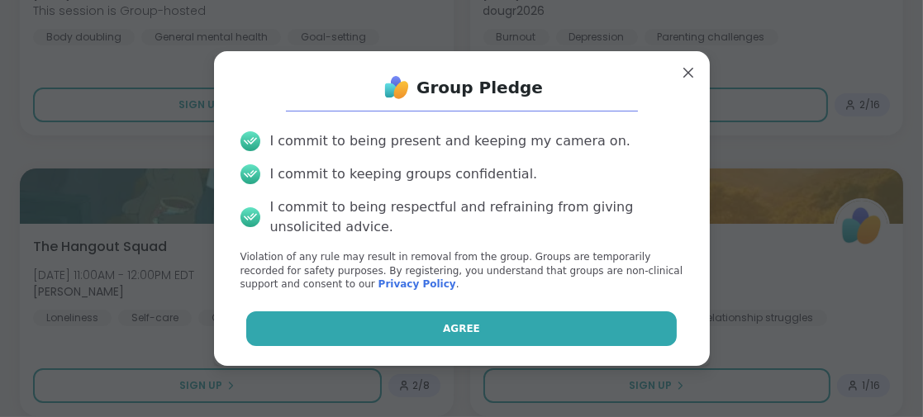
click at [456, 321] on span "Agree" at bounding box center [461, 328] width 37 height 15
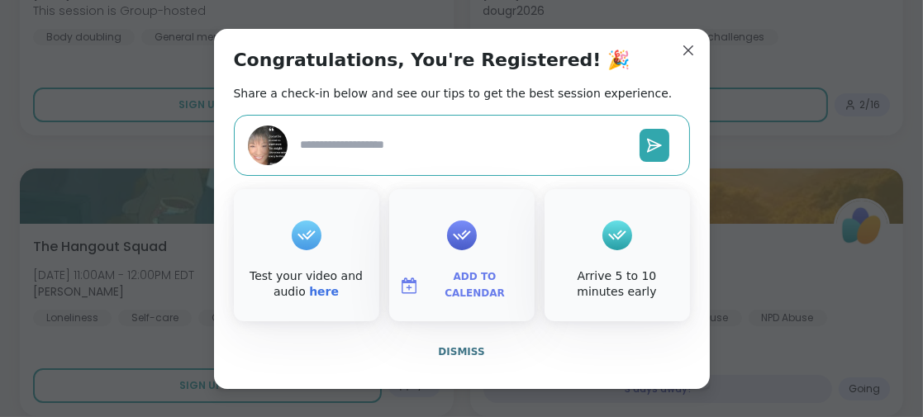
type textarea "*"
